Goal: Task Accomplishment & Management: Use online tool/utility

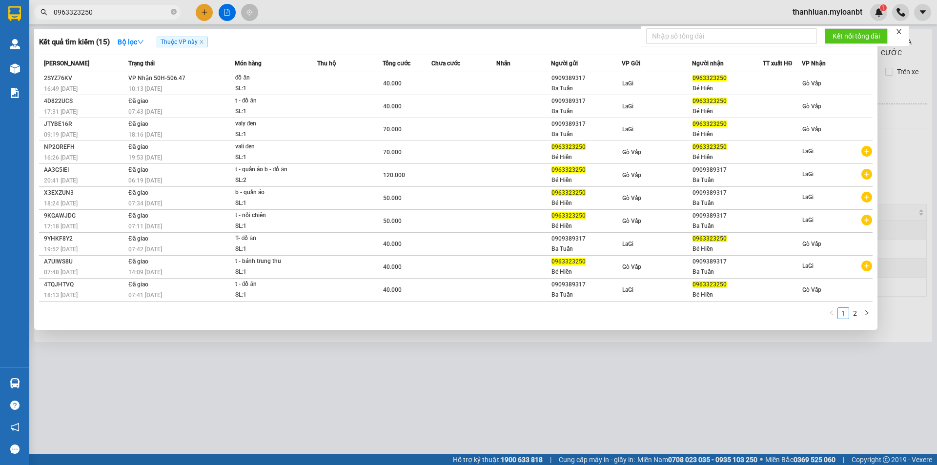
click at [526, 75] on td at bounding box center [523, 83] width 54 height 23
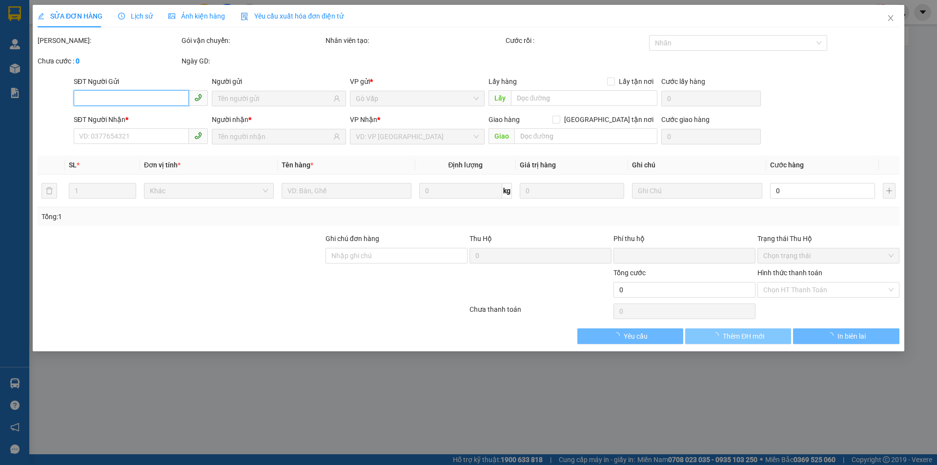
type input "0909389317"
type input "Ba Tuấn"
type input "0963323250"
type input "Bé Hiền"
type input "0"
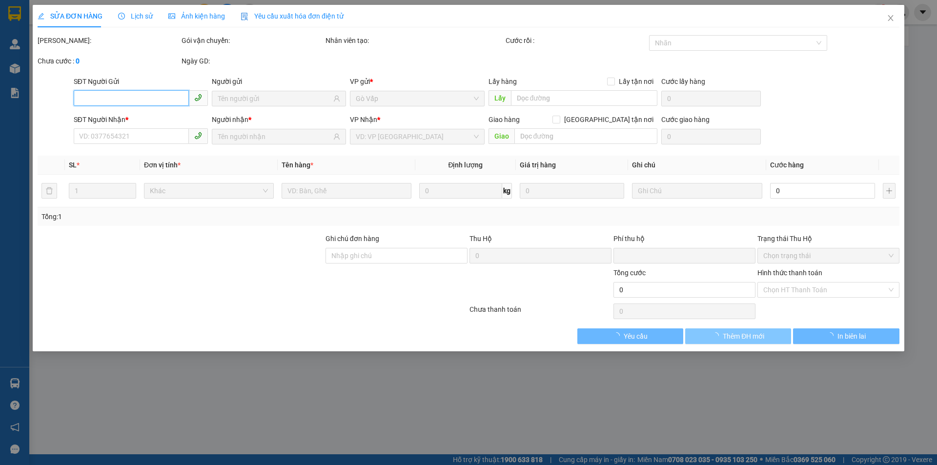
type input "40.000"
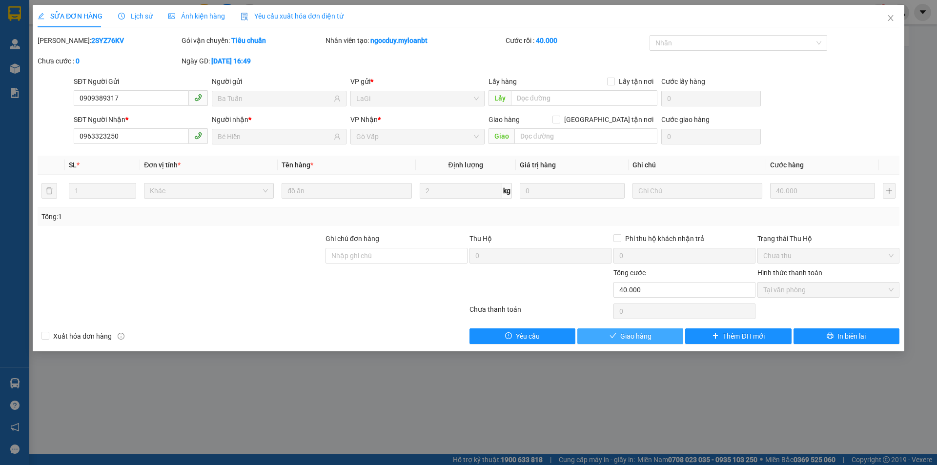
click at [672, 337] on button "Giao hàng" at bounding box center [630, 336] width 106 height 16
